Goal: Task Accomplishment & Management: Use online tool/utility

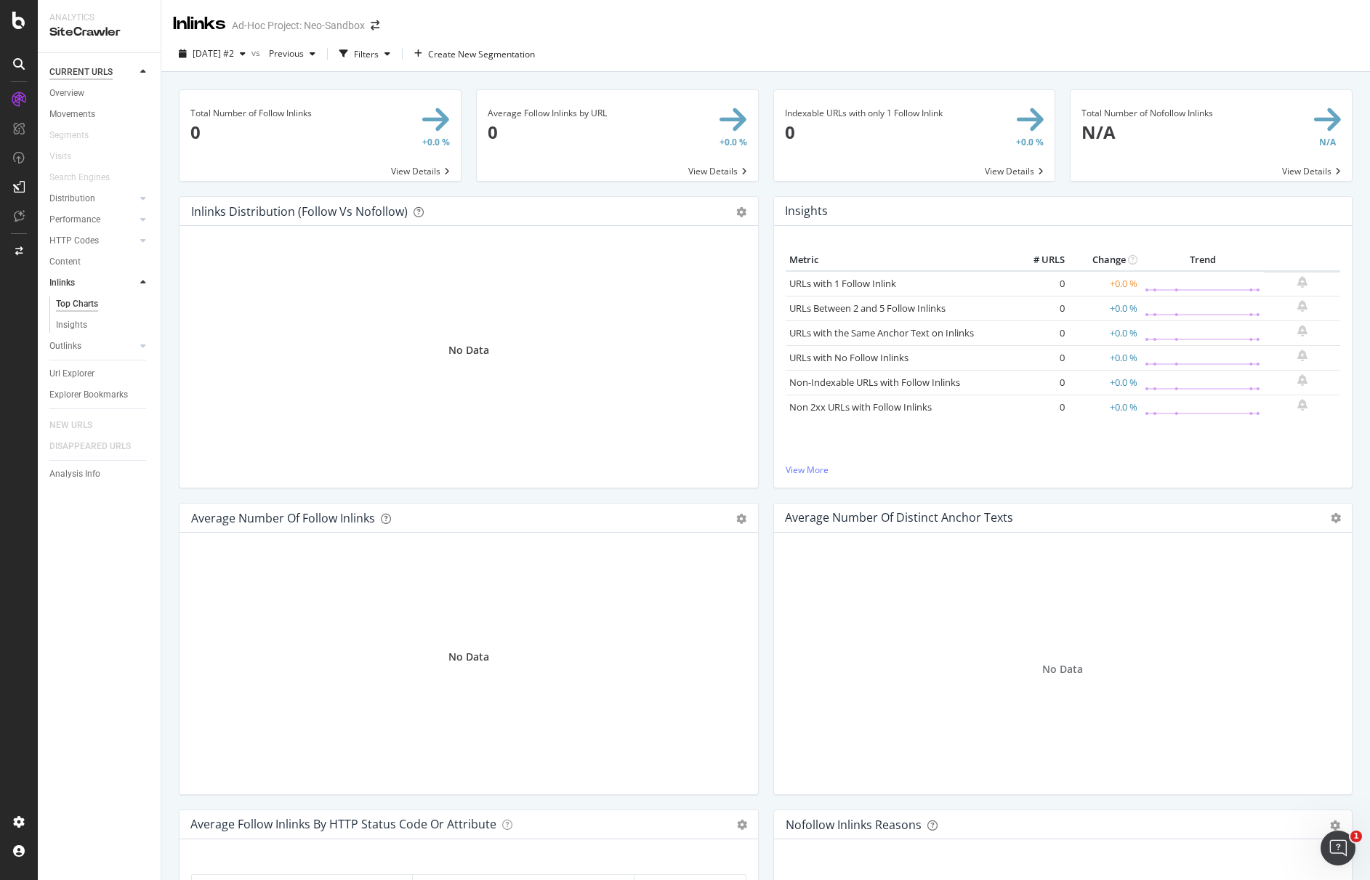
click at [92, 70] on div "CURRENT URLS" at bounding box center [80, 72] width 63 height 15
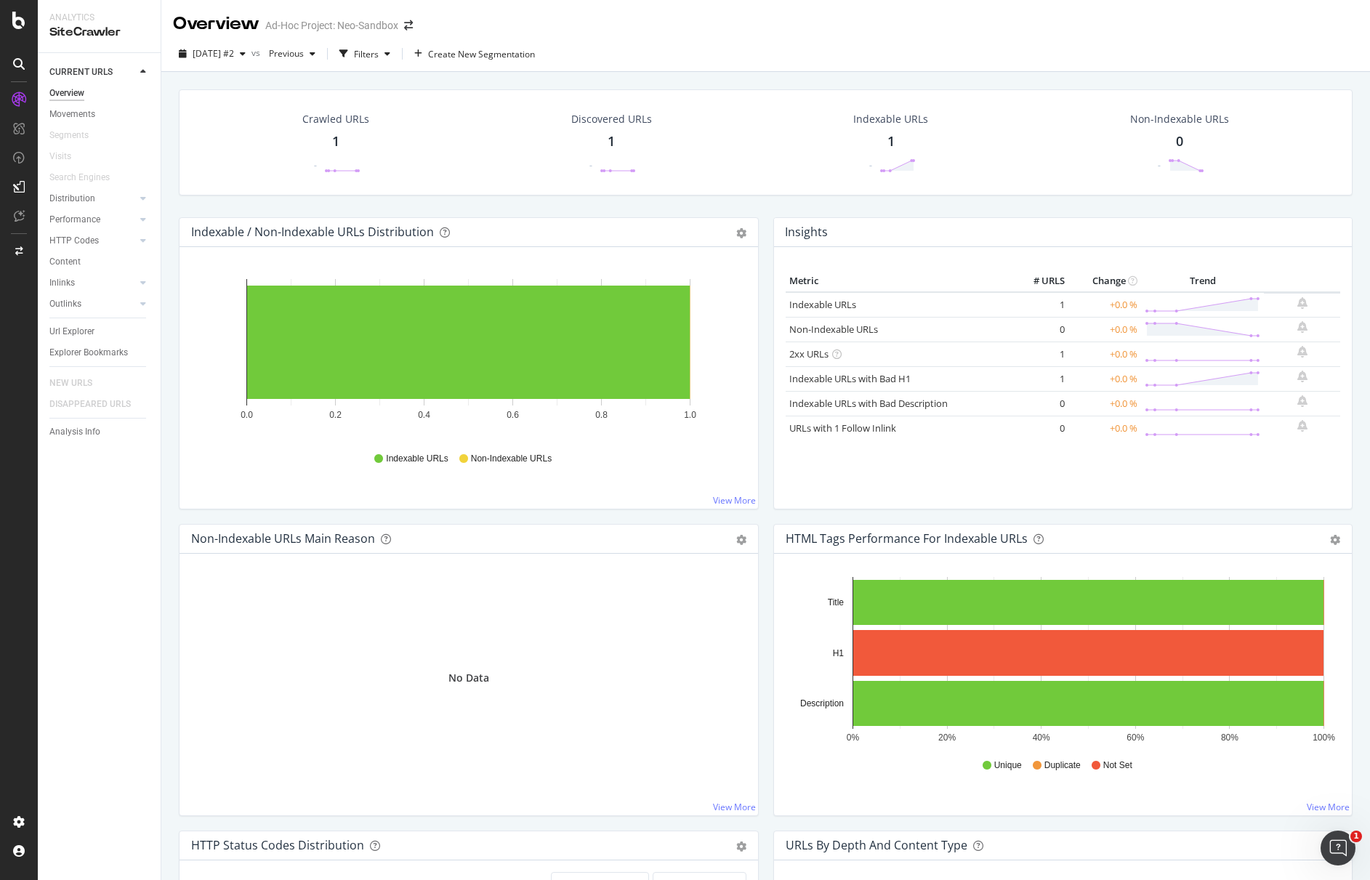
click at [16, 98] on icon at bounding box center [19, 99] width 15 height 15
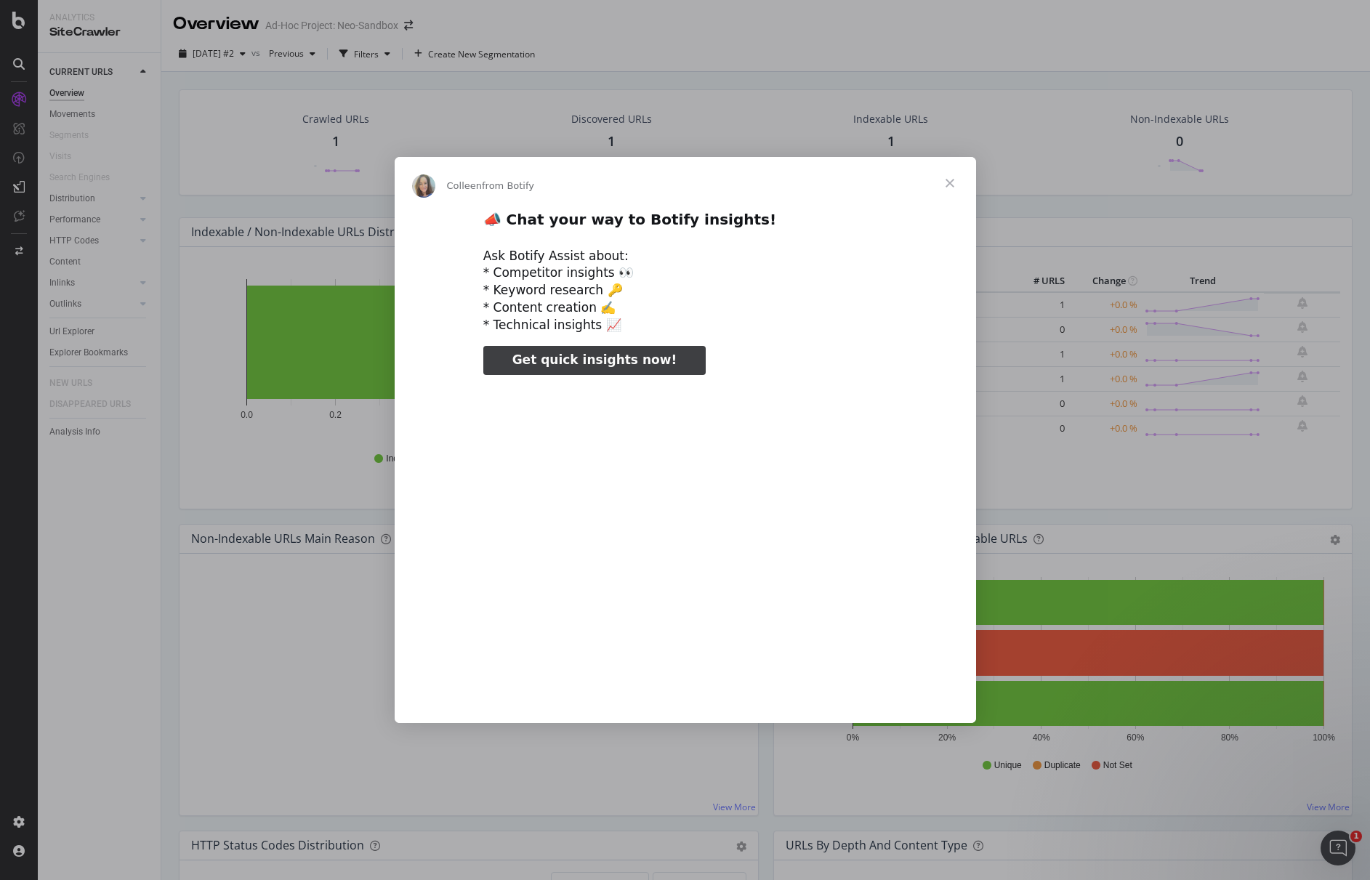
type input "184520"
click at [947, 179] on span "Close" at bounding box center [949, 183] width 52 height 52
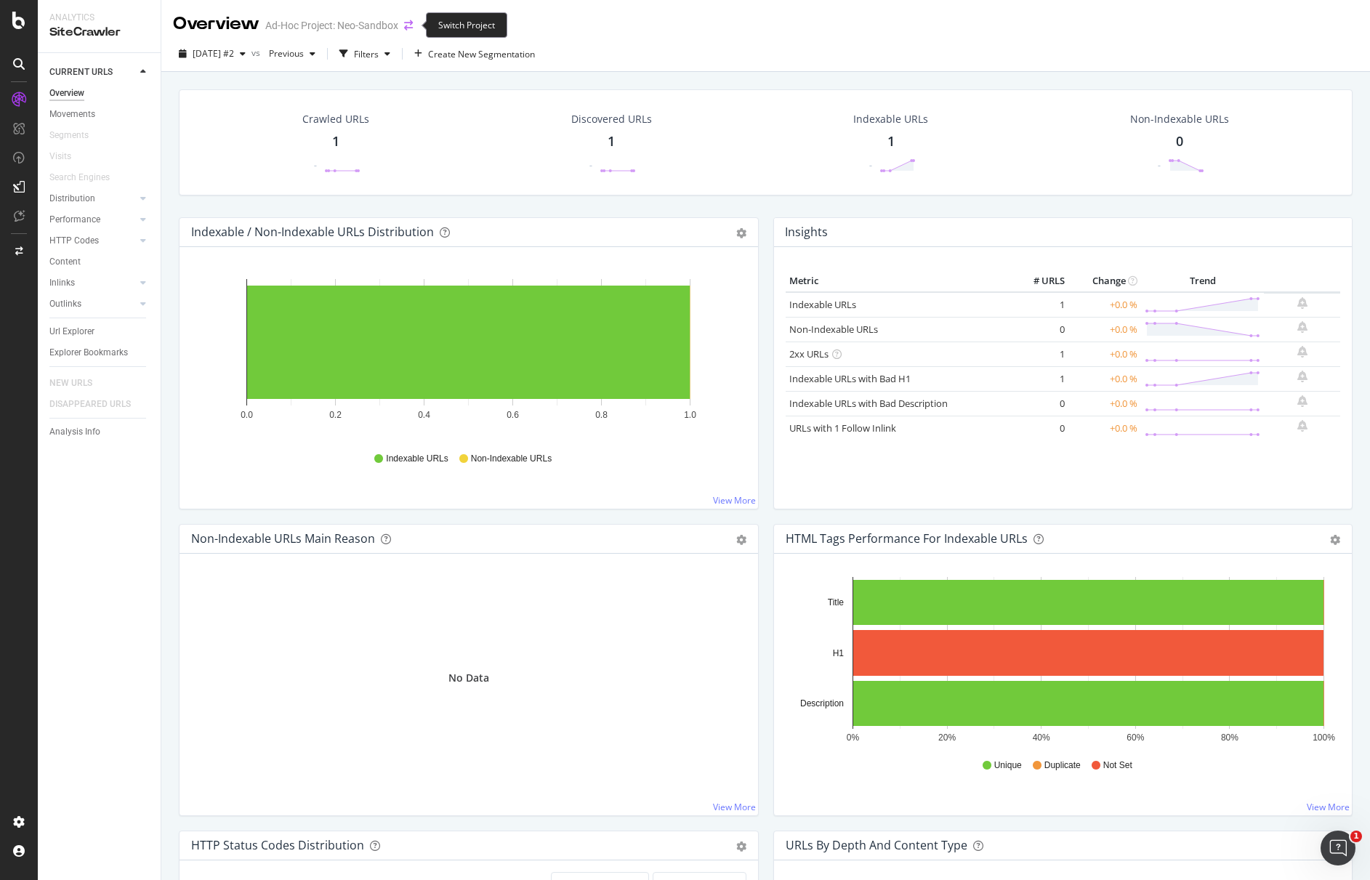
click at [411, 22] on icon "arrow-right-arrow-left" at bounding box center [408, 25] width 9 height 10
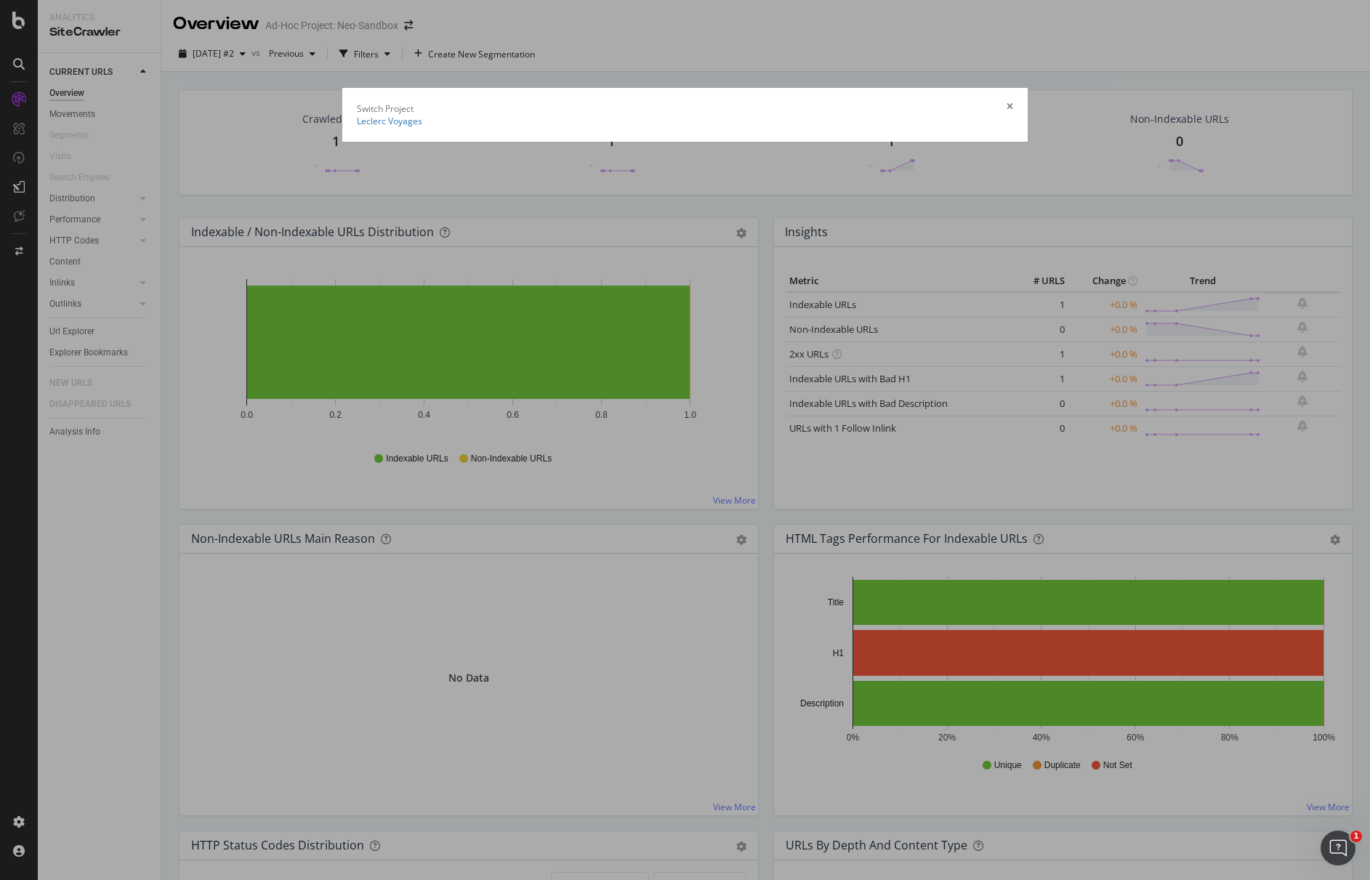
click at [357, 115] on summary "Leclerc Voyages" at bounding box center [685, 121] width 656 height 12
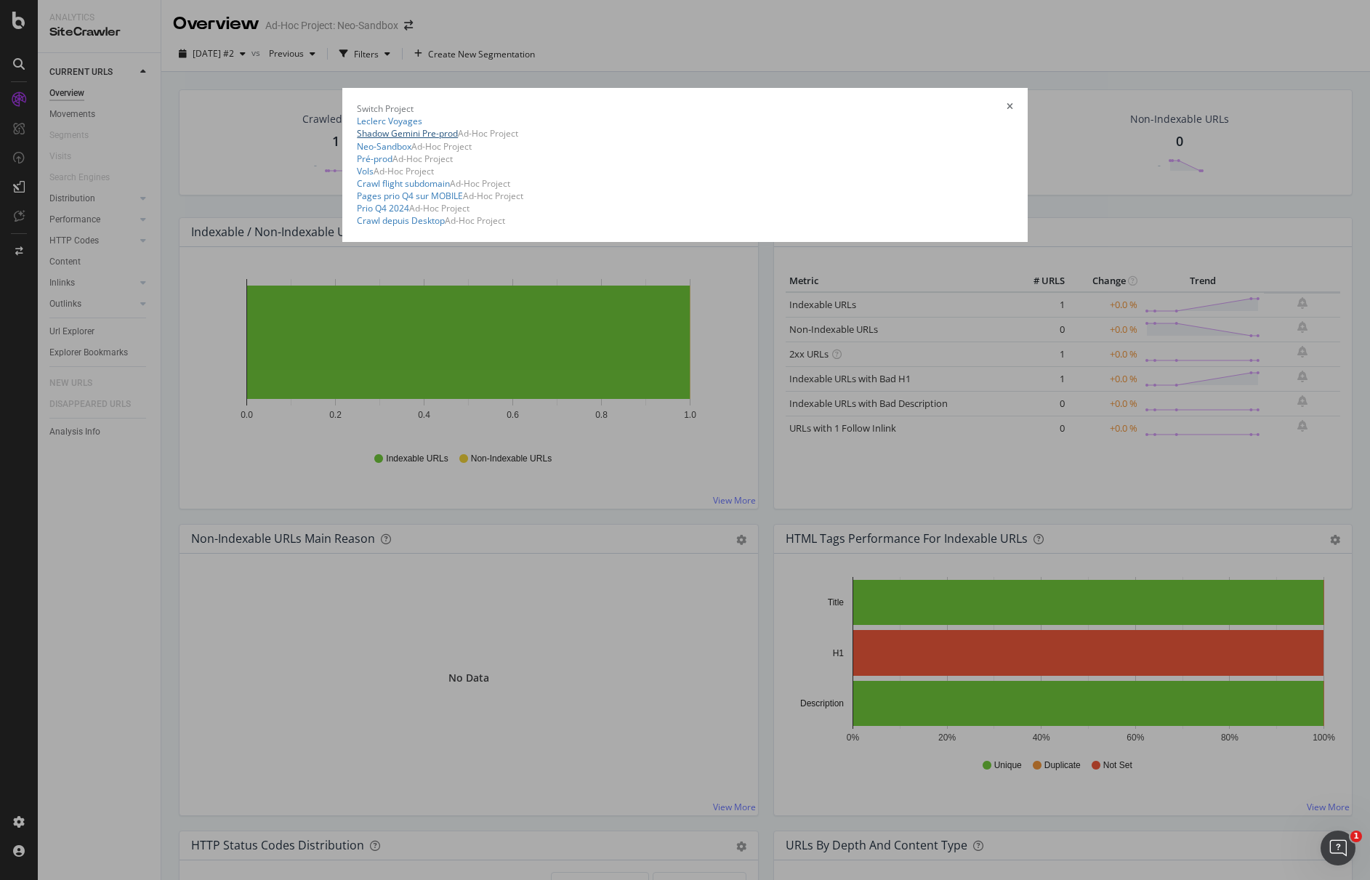
click at [401, 129] on link "Shadow Gemini Pre-prod" at bounding box center [407, 133] width 101 height 12
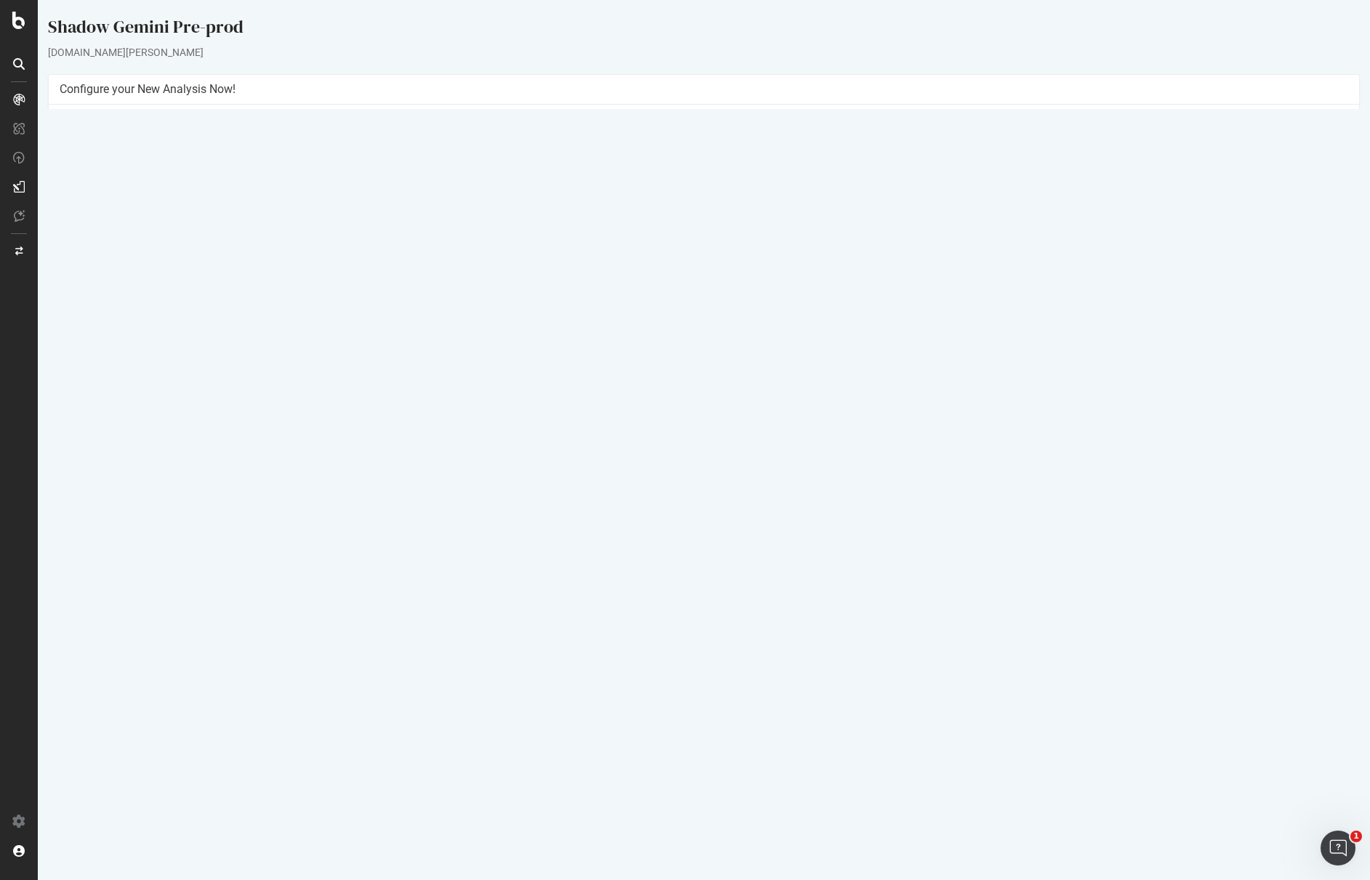
click at [680, 344] on button "Yes! Start Now" at bounding box center [685, 342] width 90 height 23
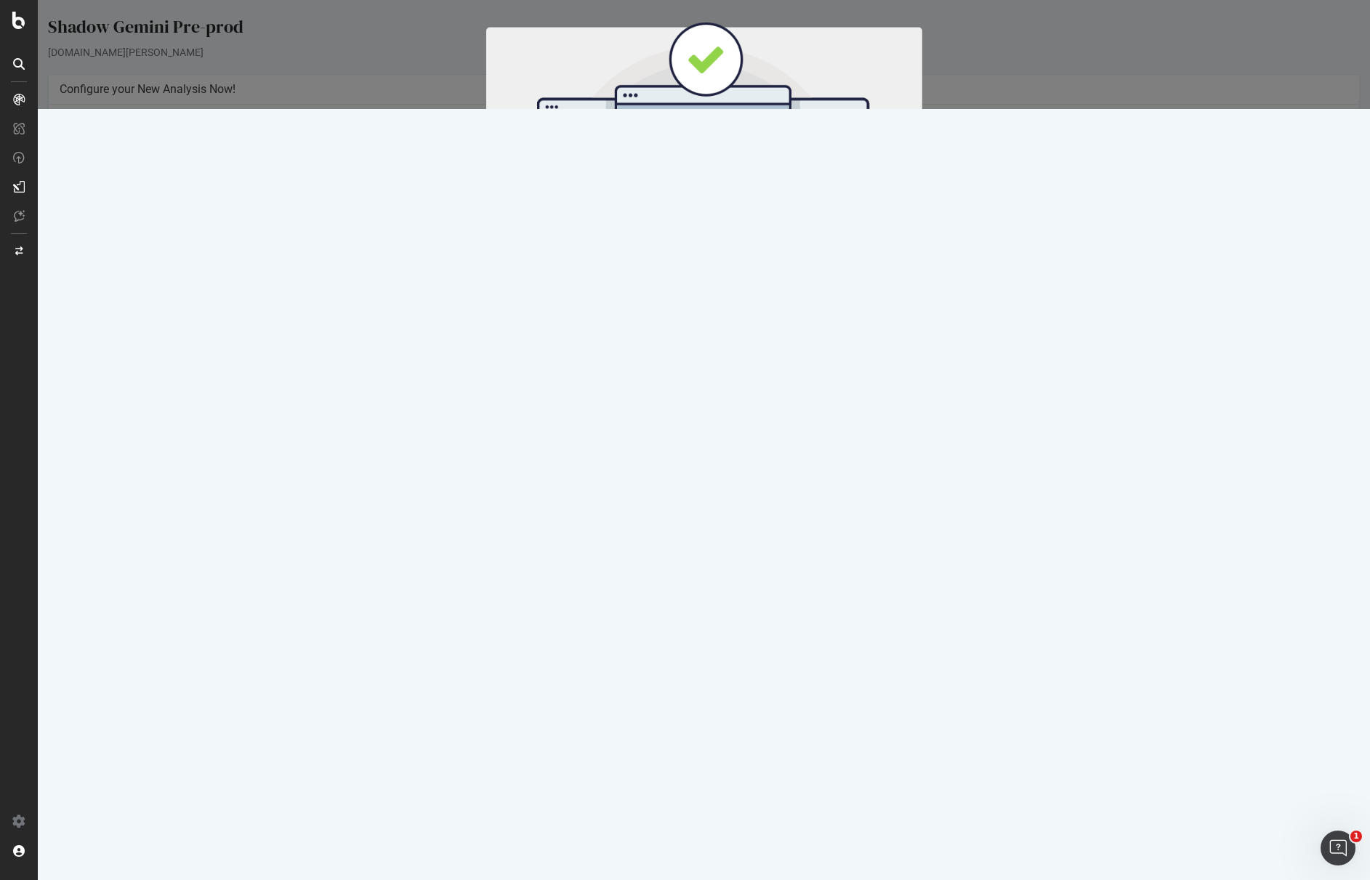
click at [740, 238] on button "Start Now" at bounding box center [730, 241] width 64 height 25
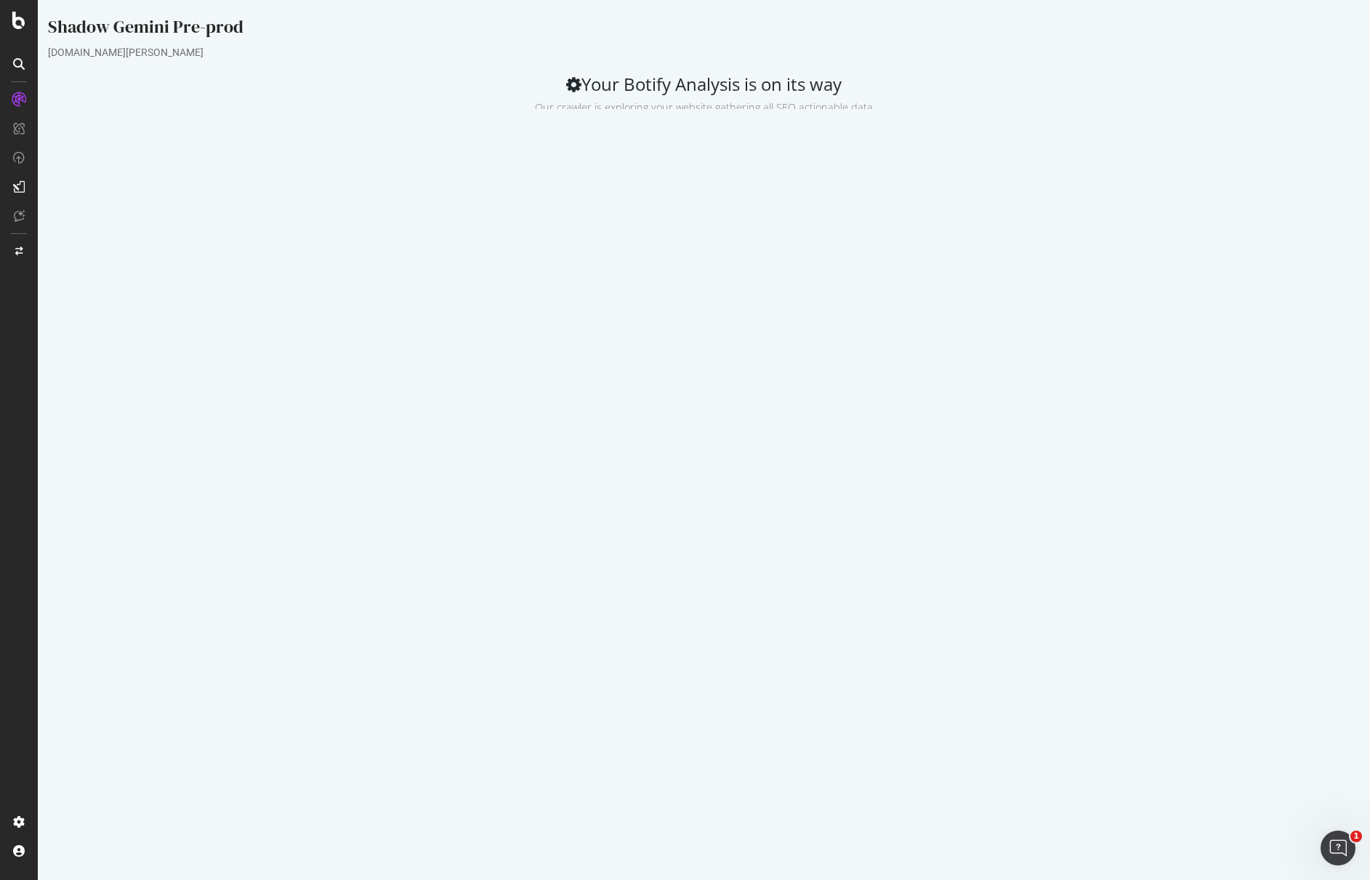
click at [878, 480] on div "Analysis Settings Project Name Shadow Gemini Pre-prod Allowed Domains https://*…" at bounding box center [704, 324] width 1326 height 390
click at [1040, 475] on div "Analysis Settings Project Name Shadow Gemini Pre-prod Allowed Domains https://*…" at bounding box center [704, 324] width 1326 height 390
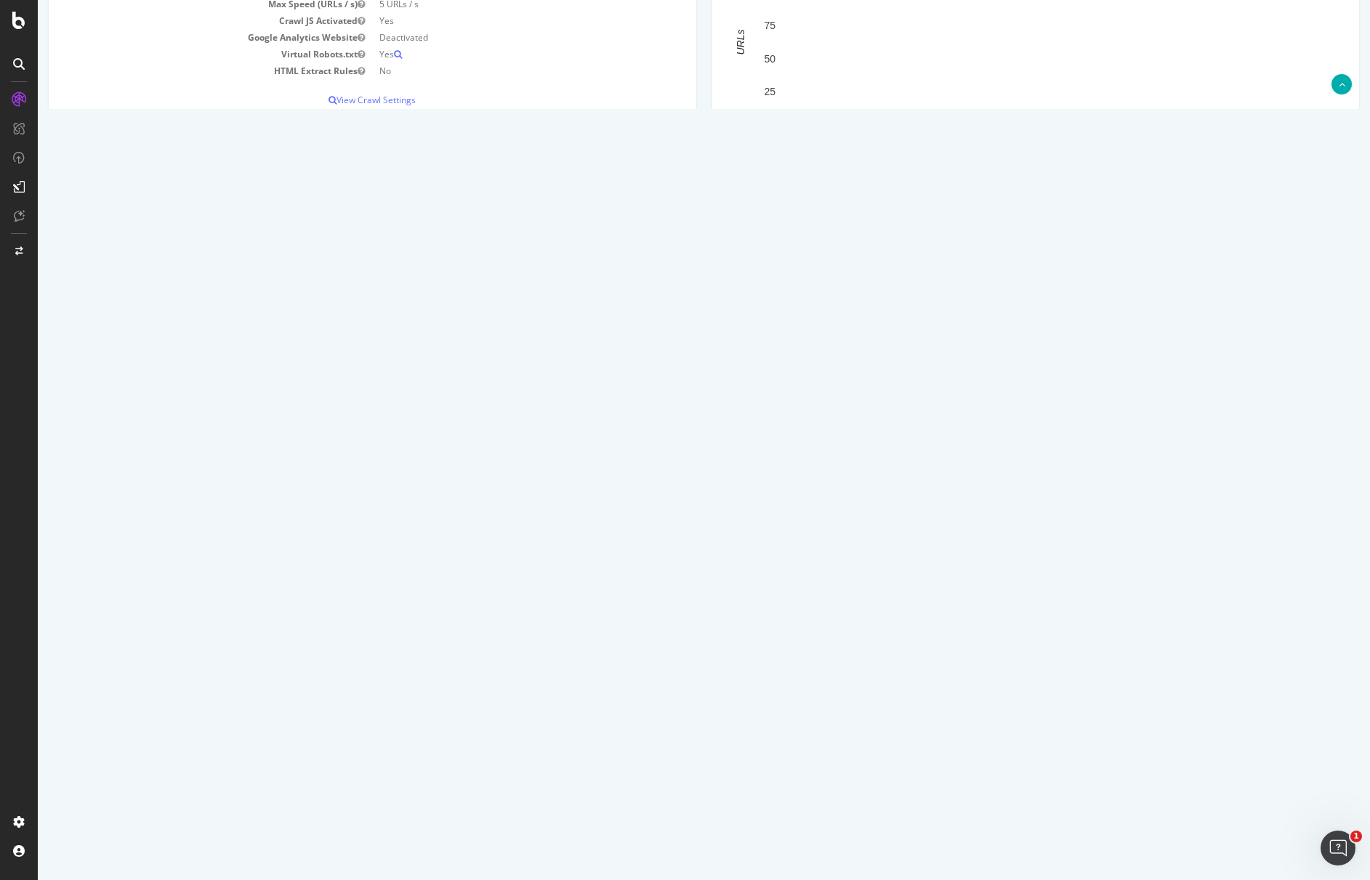
scroll to position [219, 0]
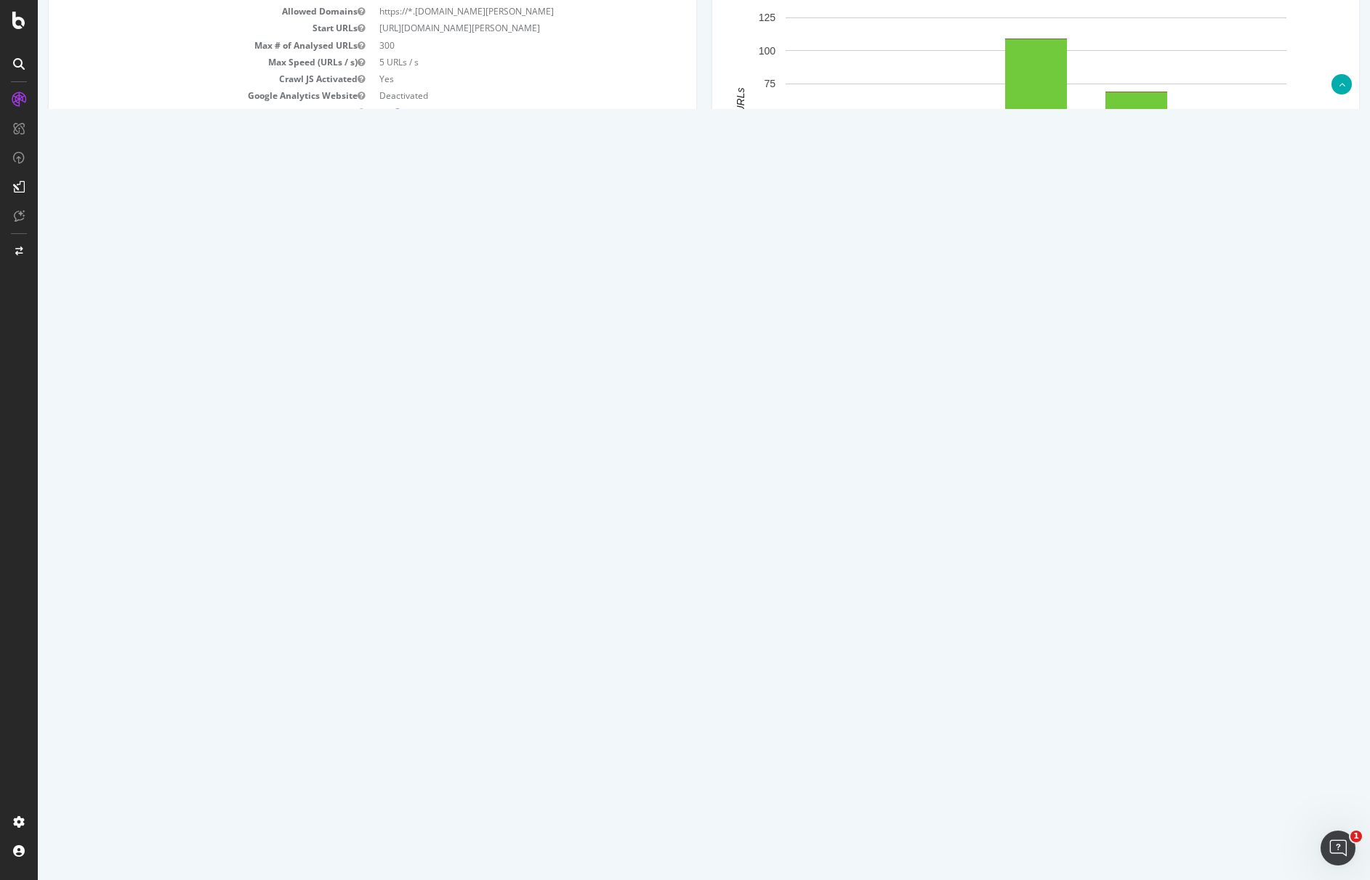
click at [187, 295] on link "Latest Errors Found" at bounding box center [206, 297] width 101 height 29
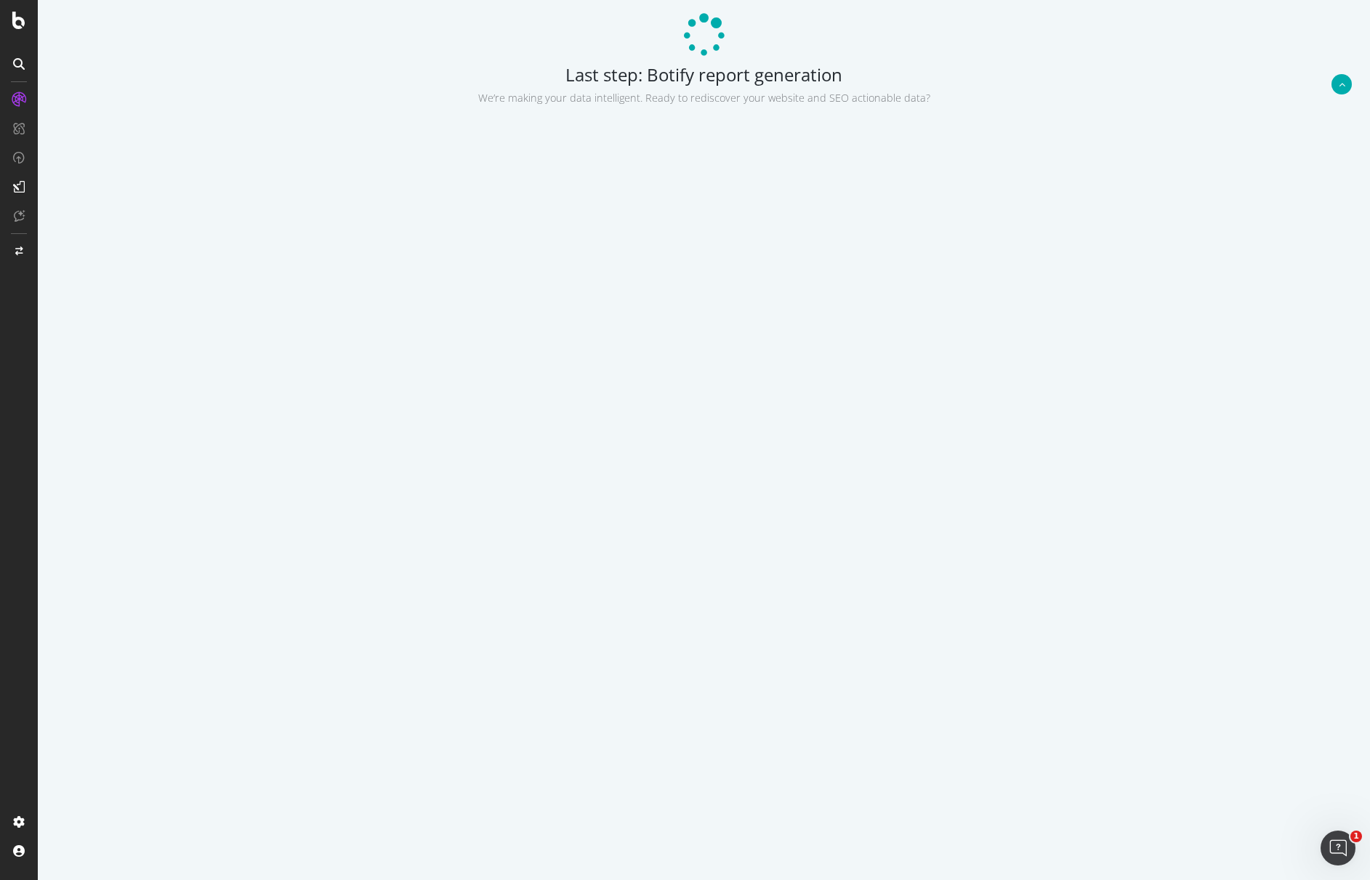
scroll to position [0, 0]
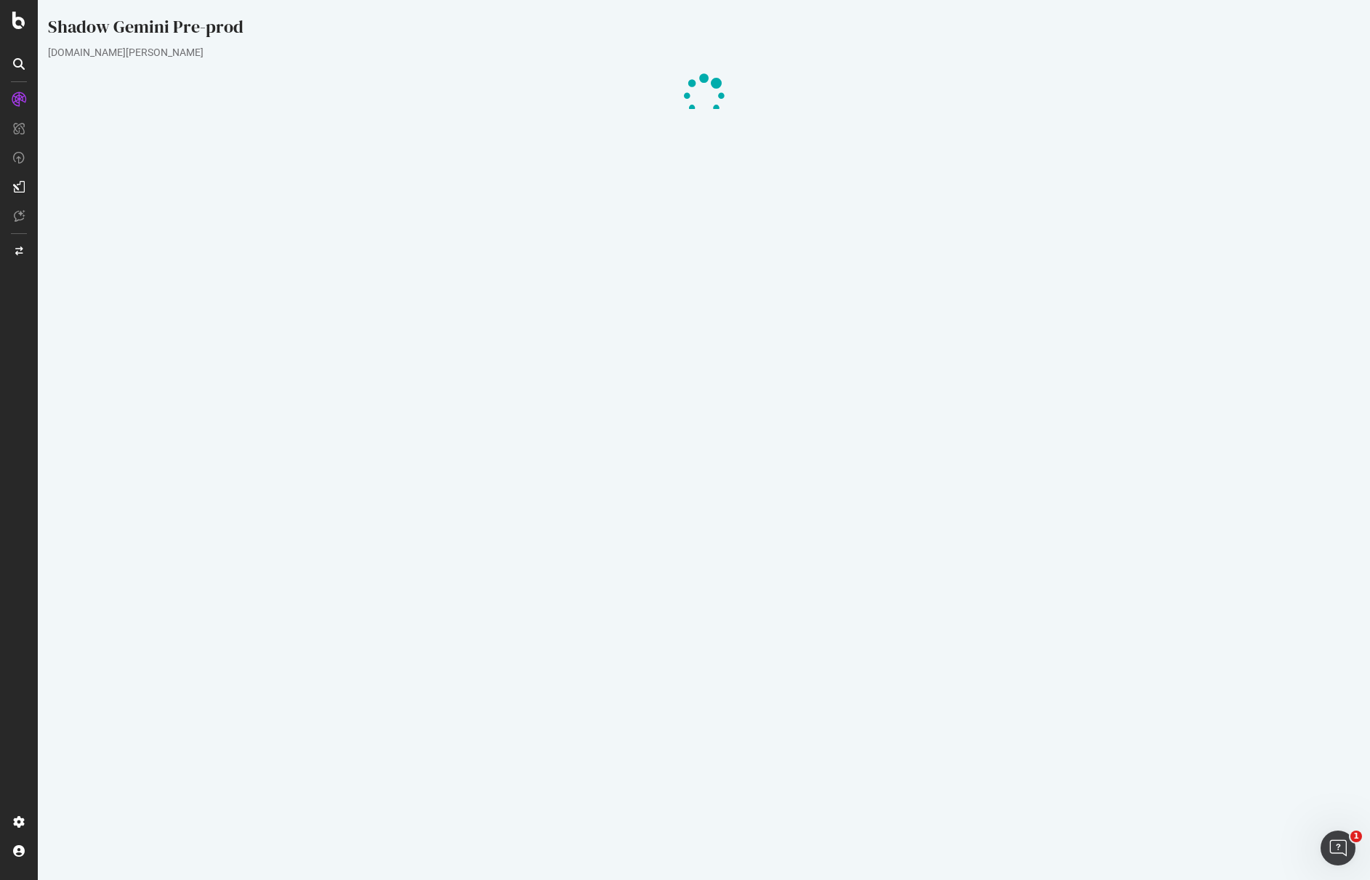
click at [99, 526] on link "Latest URLs Crawled" at bounding box center [100, 516] width 105 height 29
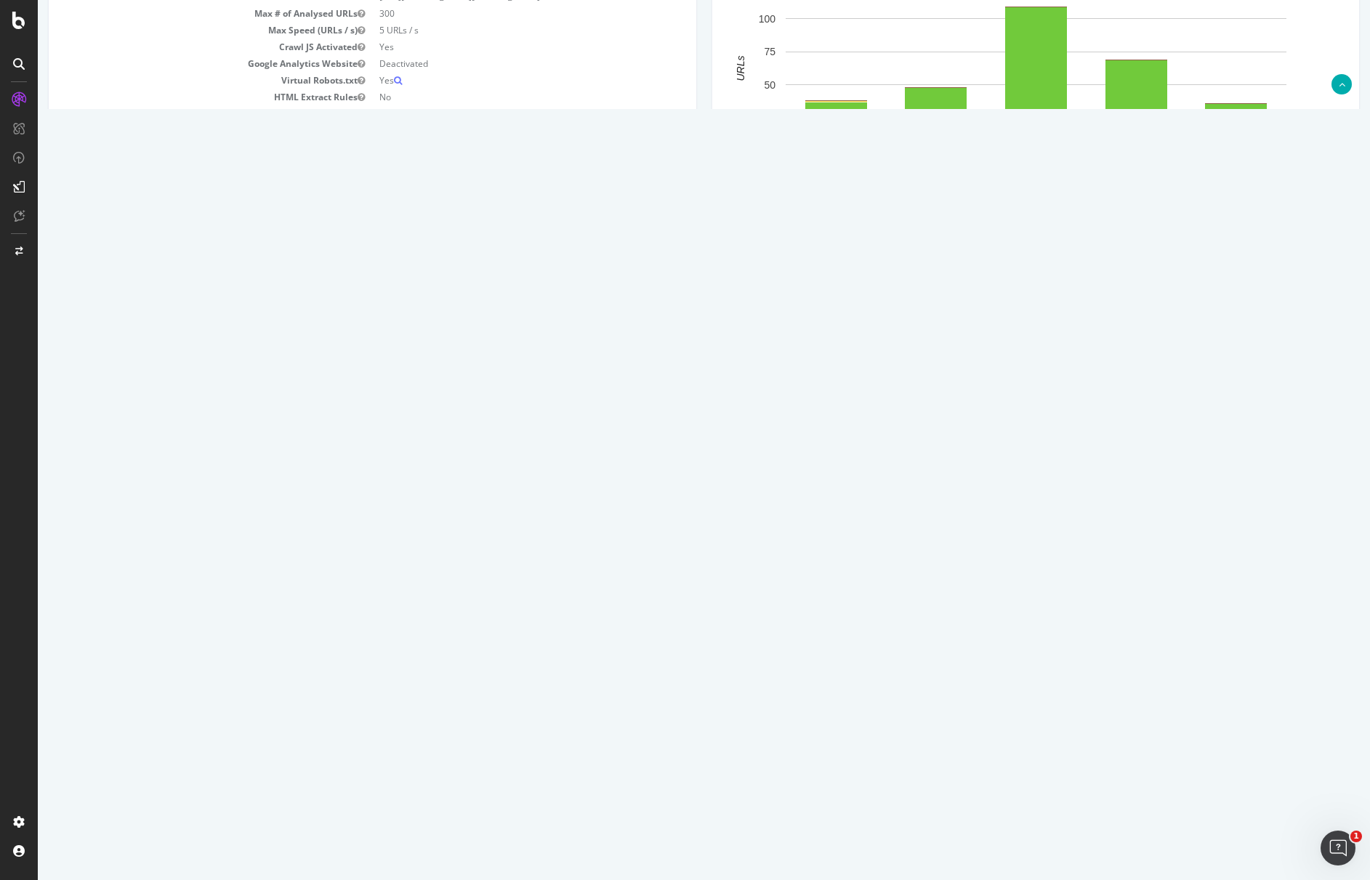
scroll to position [233, 0]
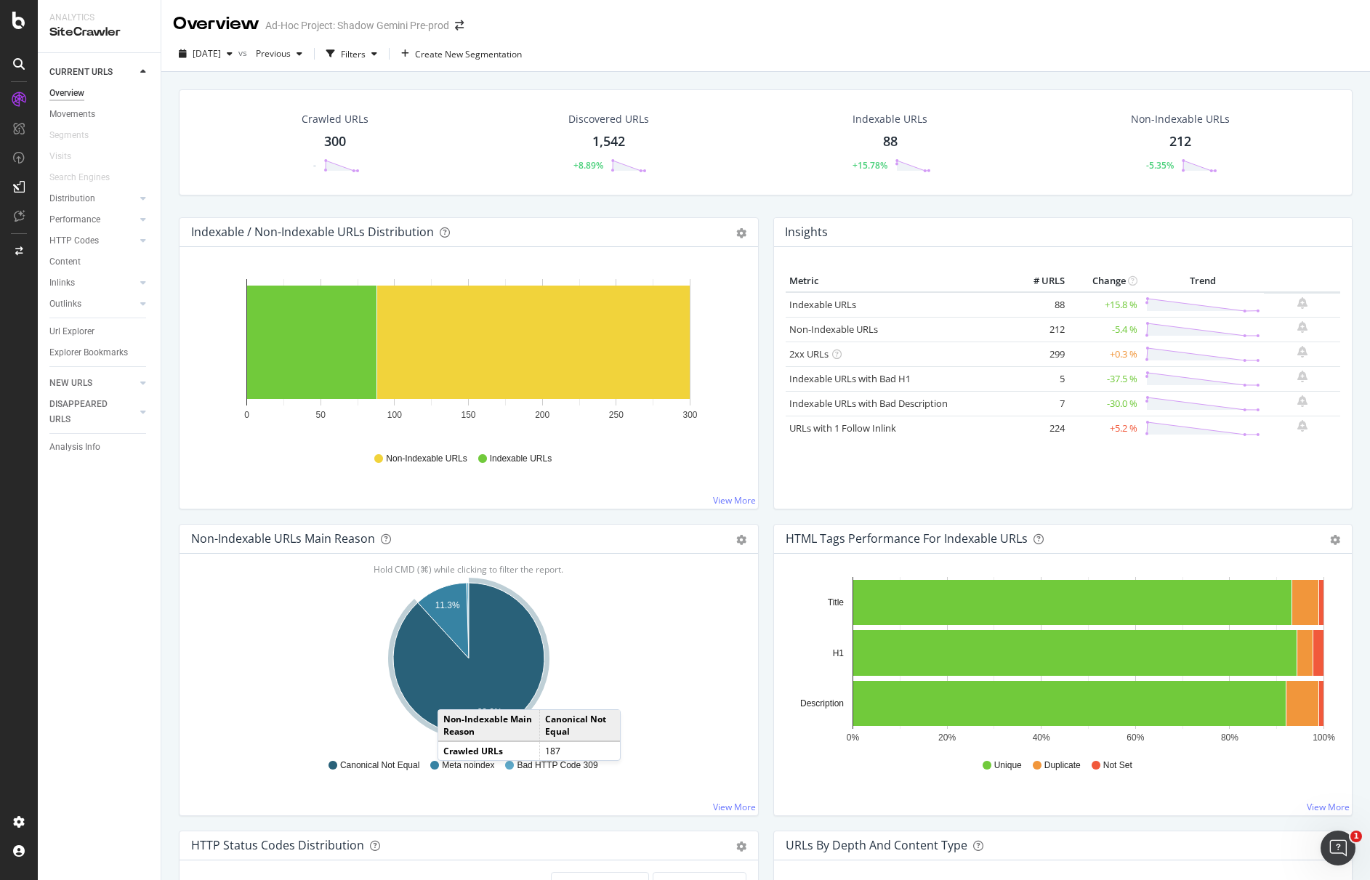
click at [452, 695] on icon "A chart." at bounding box center [468, 658] width 151 height 151
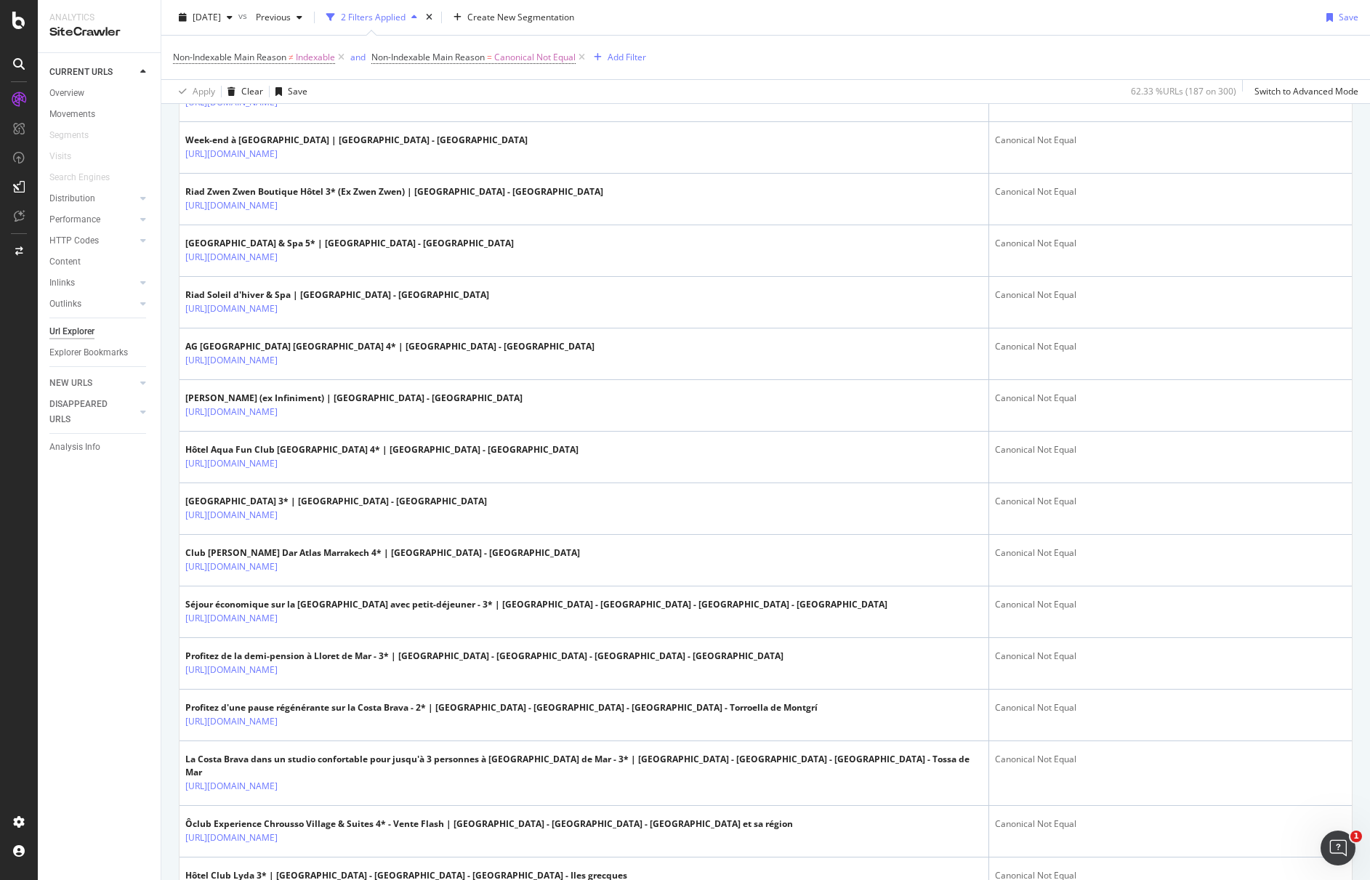
scroll to position [2260, 0]
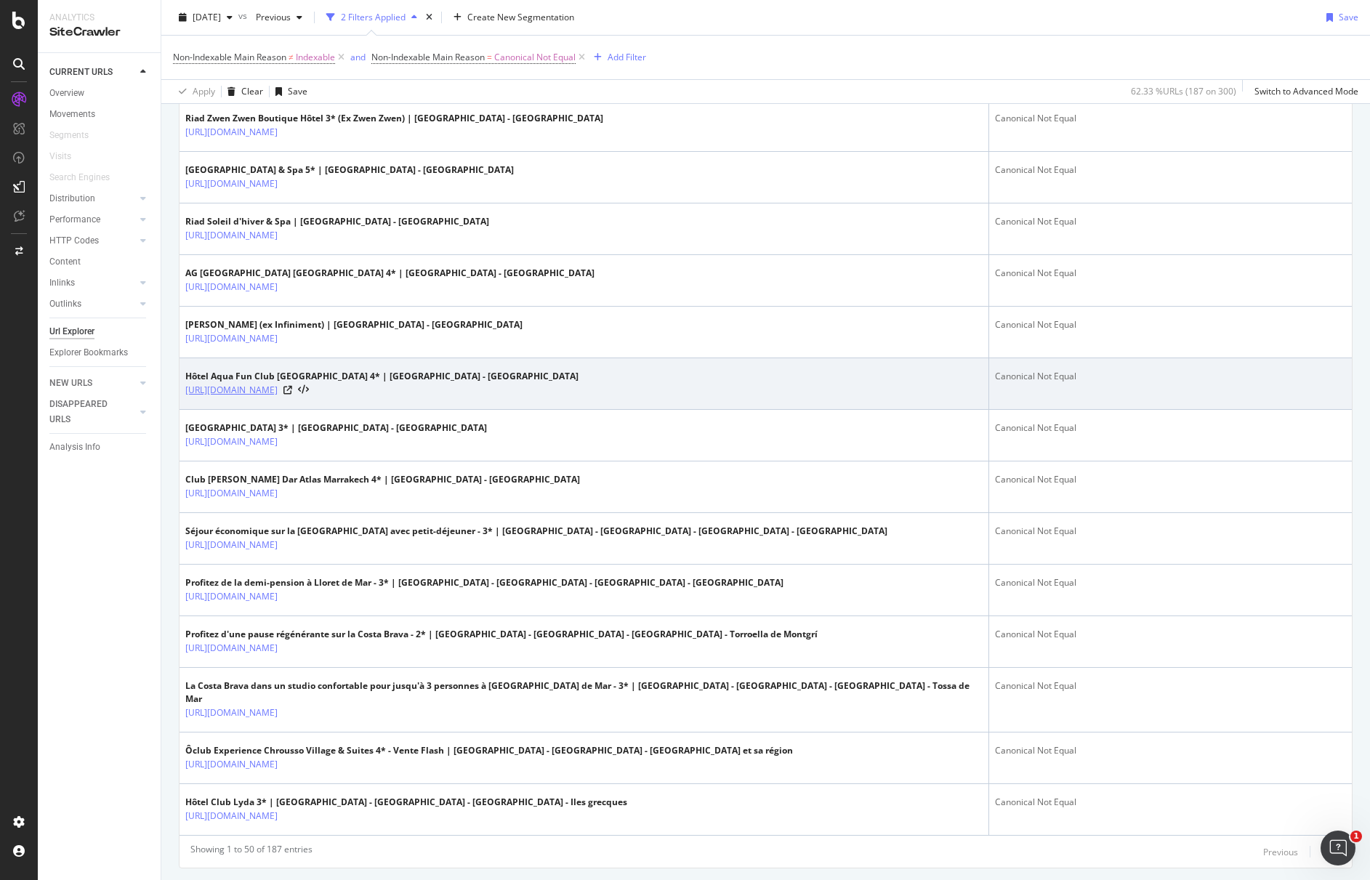
click at [278, 383] on link "[URL][DOMAIN_NAME]" at bounding box center [231, 390] width 92 height 15
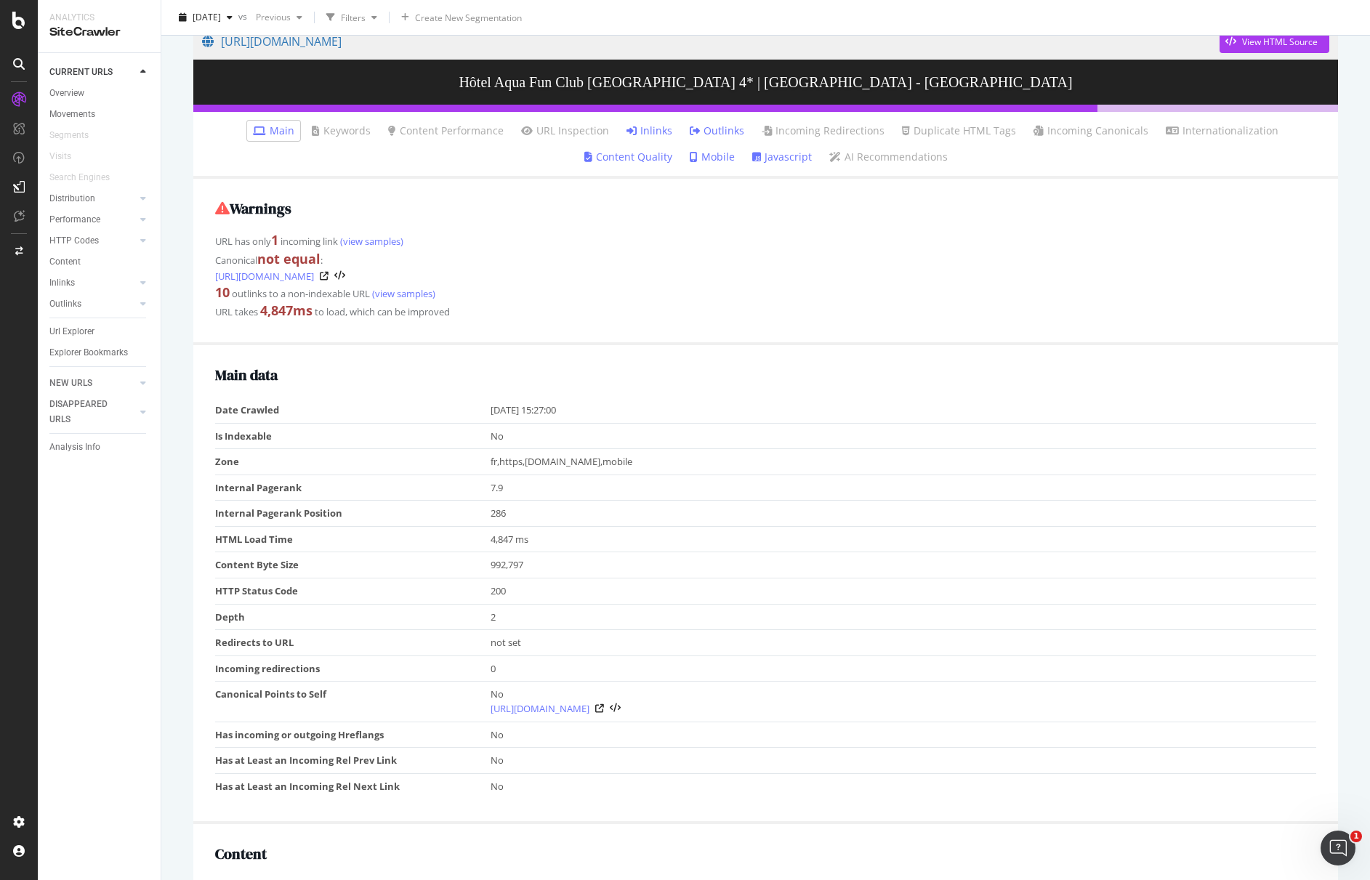
scroll to position [153, 0]
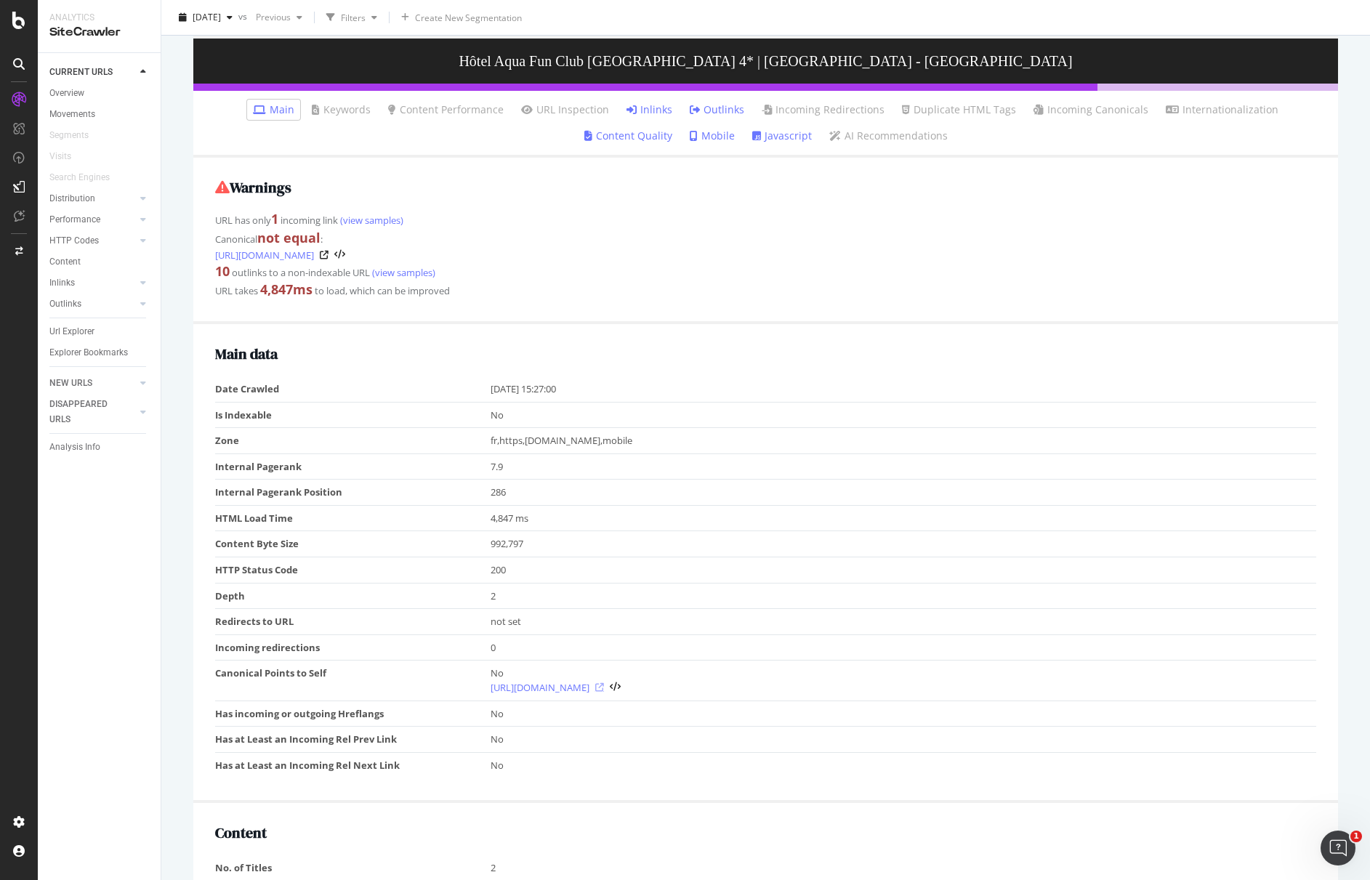
click at [604, 687] on icon at bounding box center [599, 687] width 9 height 9
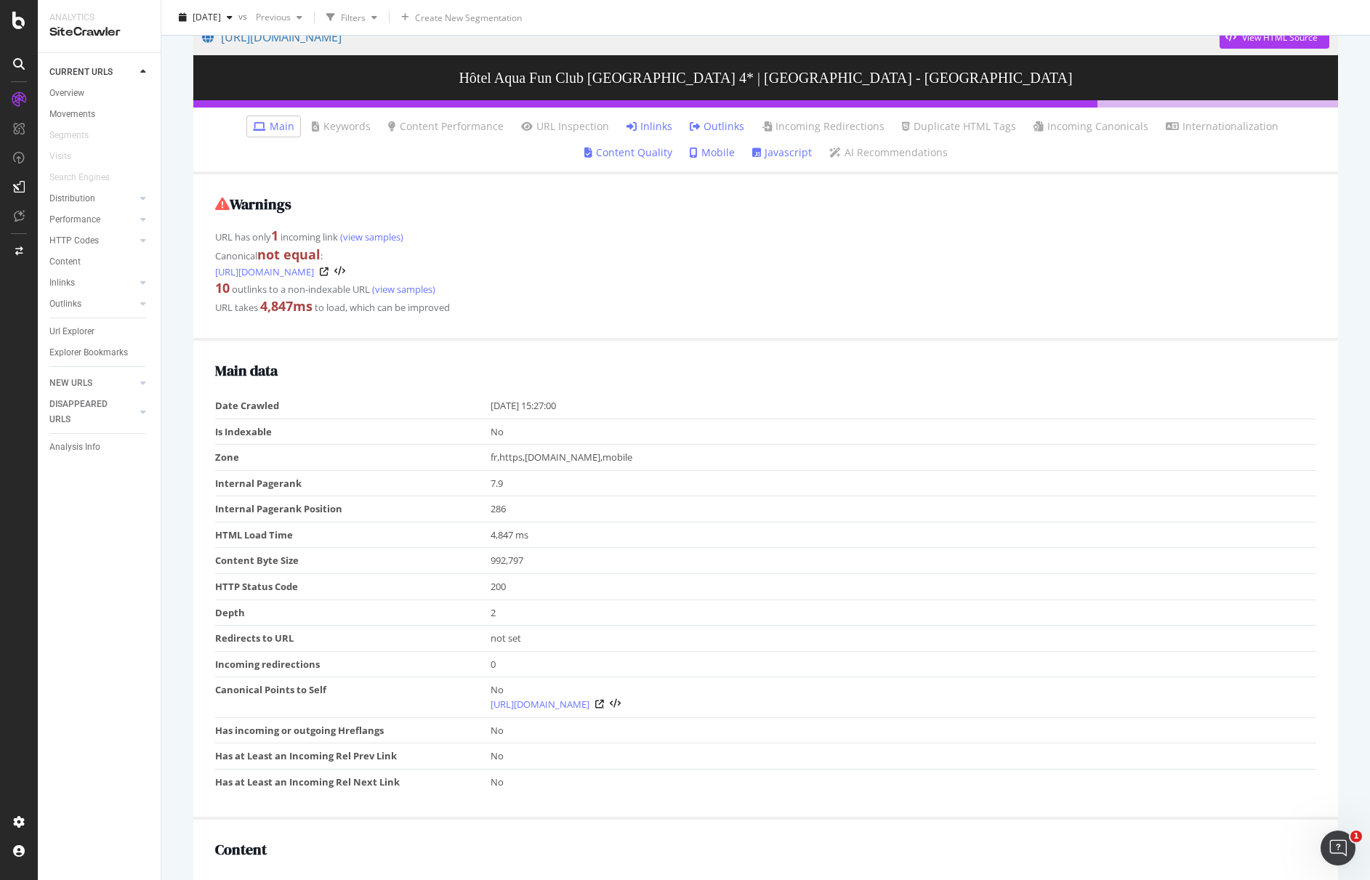
scroll to position [130, 0]
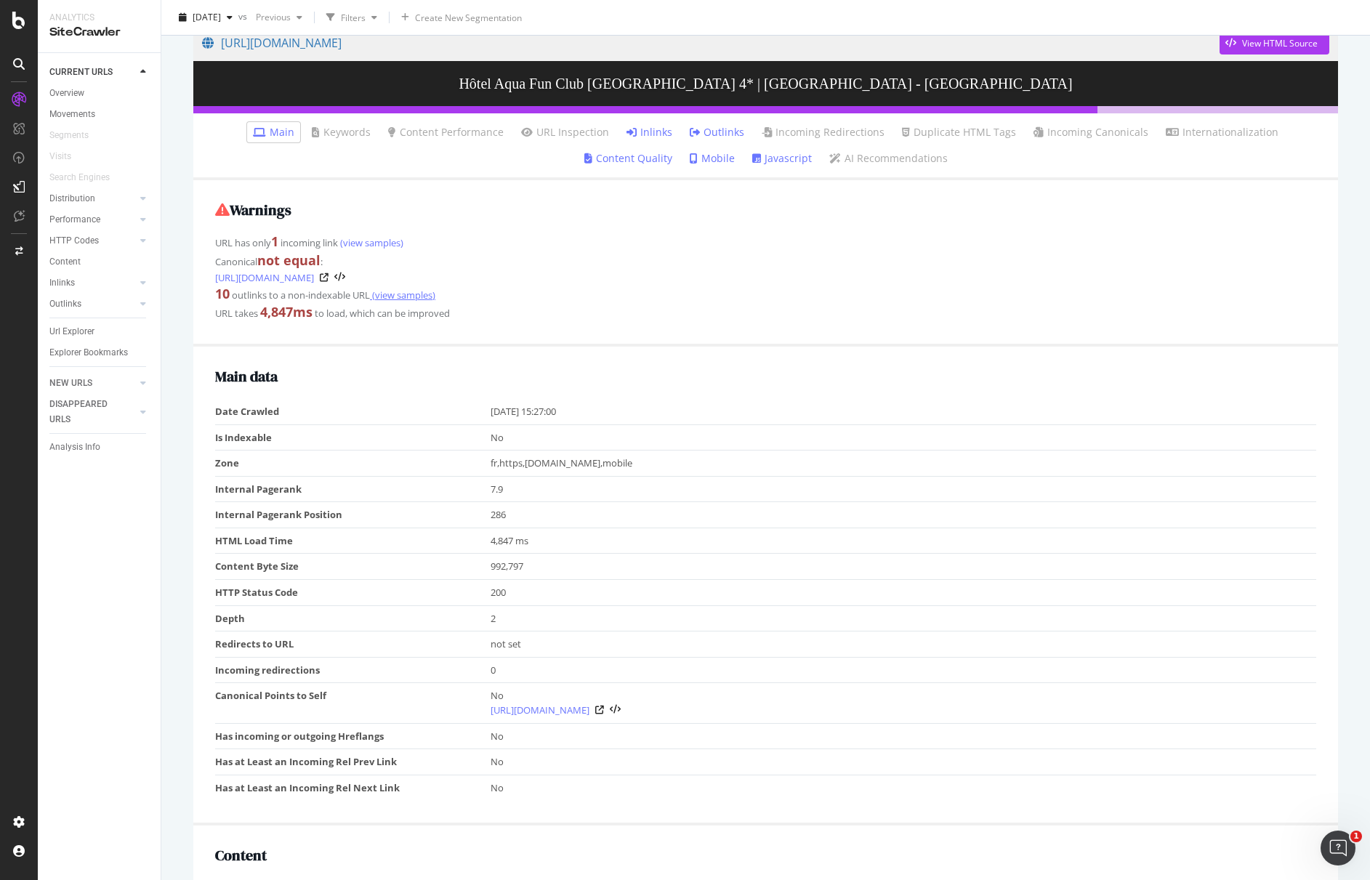
click at [408, 299] on link "(view samples)" at bounding box center [402, 294] width 65 height 13
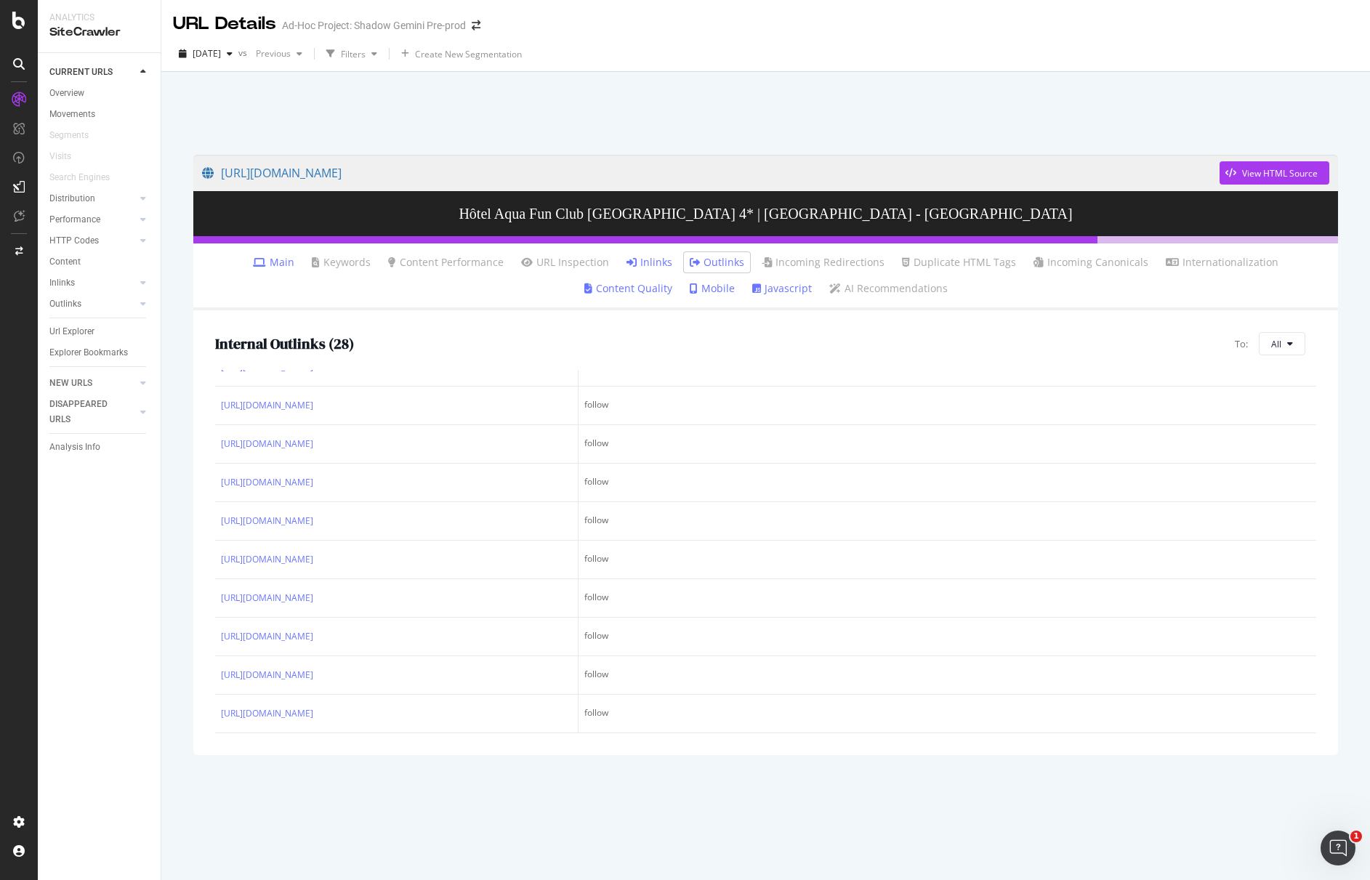
scroll to position [883, 0]
